Goal: Information Seeking & Learning: Learn about a topic

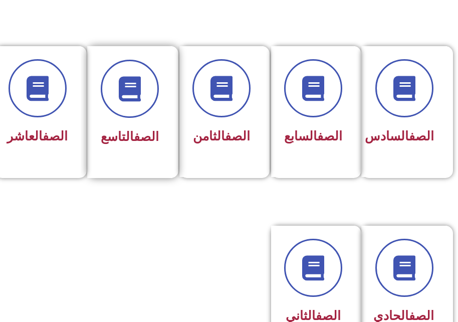
scroll to position [449, 0]
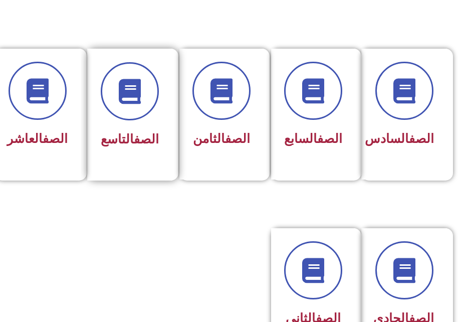
click at [153, 152] on div "الصف التاسع" at bounding box center [129, 115] width 85 height 132
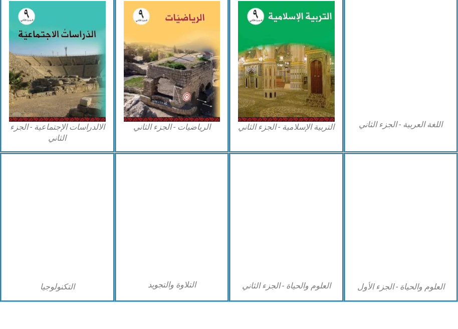
scroll to position [517, 0]
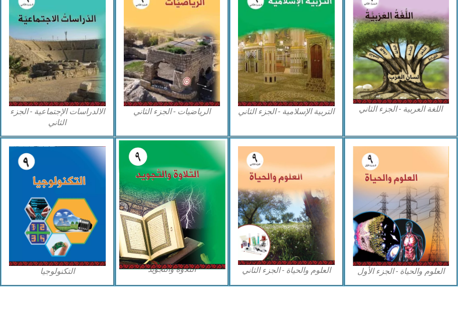
click at [221, 205] on img at bounding box center [172, 205] width 106 height 129
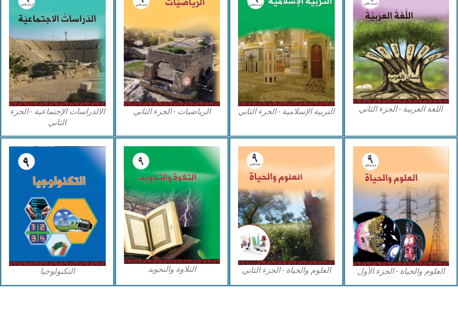
click at [112, 166] on div "التكنولوجيا" at bounding box center [57, 211] width 115 height 149
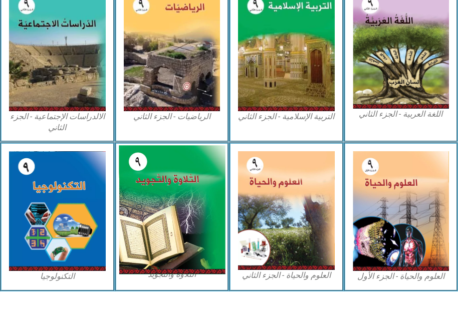
click at [195, 232] on img at bounding box center [172, 210] width 106 height 129
click at [202, 228] on img at bounding box center [172, 210] width 106 height 129
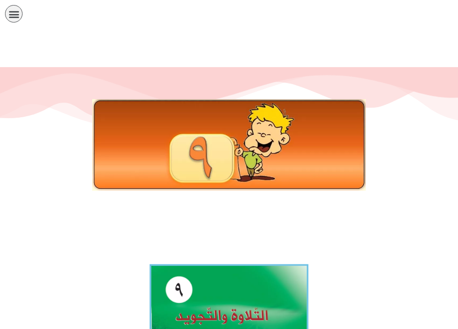
scroll to position [201, 0]
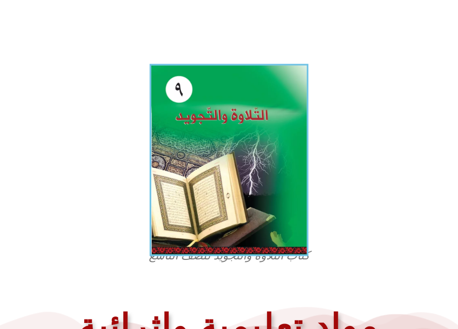
click at [235, 166] on img at bounding box center [229, 160] width 159 height 193
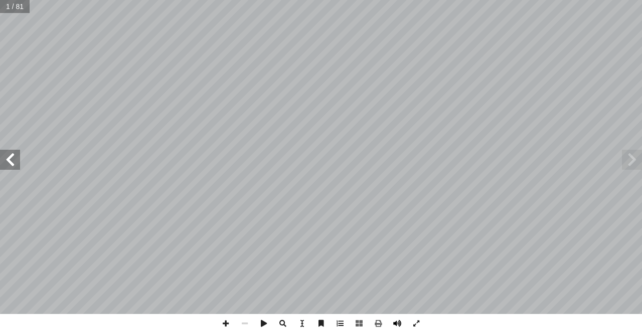
click at [395, 319] on span at bounding box center [397, 323] width 19 height 19
drag, startPoint x: 6, startPoint y: 168, endPoint x: 11, endPoint y: 157, distance: 12.8
click at [6, 167] on span at bounding box center [10, 160] width 20 height 20
click at [20, 152] on div "ليف أ � ّ فريق الت [PERSON_NAME] . أ � لقيق � [PERSON_NAME]. ذيب [PERSON_NAME].…" at bounding box center [321, 157] width 642 height 314
click at [9, 169] on span at bounding box center [10, 160] width 20 height 20
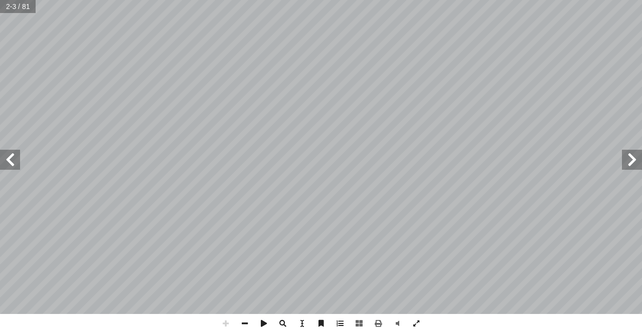
click at [13, 157] on span at bounding box center [10, 160] width 20 height 20
click at [14, 159] on span at bounding box center [10, 160] width 20 height 20
click at [16, 158] on span at bounding box center [10, 160] width 20 height 20
click at [18, 156] on span at bounding box center [10, 160] width 20 height 20
click at [241, 323] on span at bounding box center [244, 323] width 19 height 19
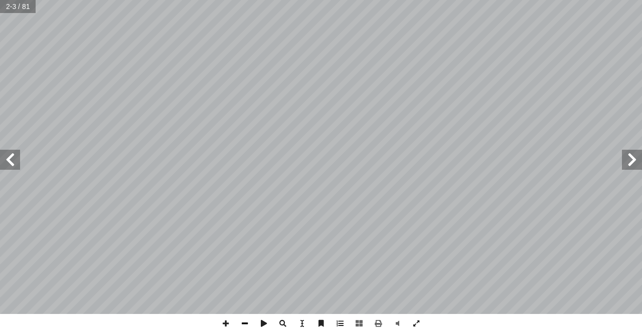
click at [240, 322] on span at bounding box center [244, 323] width 19 height 19
click at [240, 319] on span at bounding box center [244, 323] width 19 height 19
click at [6, 162] on span at bounding box center [10, 160] width 20 height 20
click at [6, 161] on span at bounding box center [10, 160] width 20 height 20
click at [6, 160] on span at bounding box center [10, 160] width 20 height 20
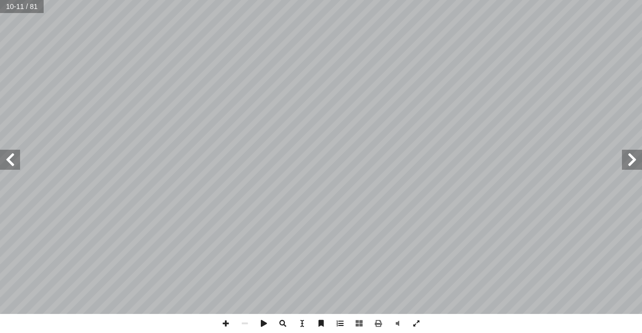
click at [6, 159] on span at bounding box center [10, 160] width 20 height 20
click at [9, 159] on span at bounding box center [10, 160] width 20 height 20
click at [12, 155] on span at bounding box center [10, 160] width 20 height 20
click at [219, 316] on span at bounding box center [225, 323] width 19 height 19
click at [222, 324] on span at bounding box center [225, 323] width 19 height 19
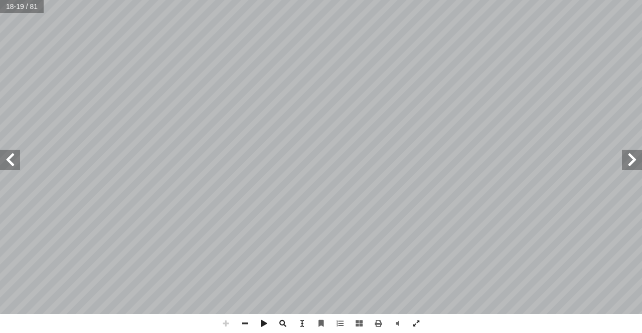
drag, startPoint x: 229, startPoint y: 325, endPoint x: 249, endPoint y: 326, distance: 20.1
click at [244, 325] on div at bounding box center [321, 323] width 210 height 19
drag, startPoint x: 251, startPoint y: 326, endPoint x: 248, endPoint y: 322, distance: 5.2
click at [250, 324] on span at bounding box center [244, 323] width 19 height 19
click at [227, 320] on span at bounding box center [225, 323] width 19 height 19
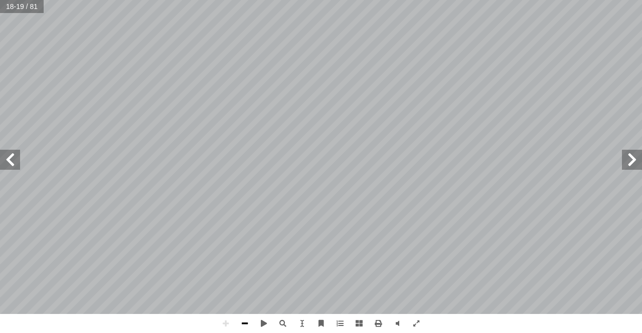
click at [243, 325] on span at bounding box center [244, 323] width 19 height 19
click at [6, 162] on span at bounding box center [10, 160] width 20 height 20
